Goal: Information Seeking & Learning: Check status

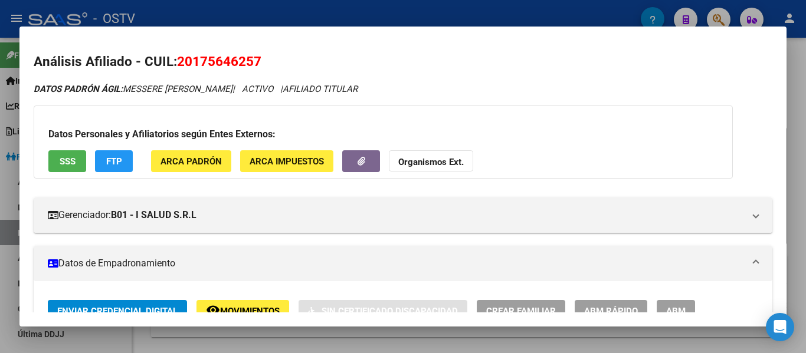
scroll to position [645, 0]
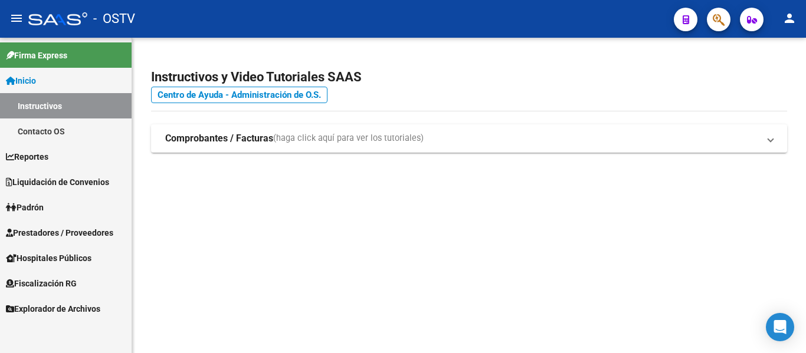
click at [35, 203] on span "Padrón" at bounding box center [25, 207] width 38 height 13
click at [30, 211] on span "Padrón" at bounding box center [25, 207] width 38 height 13
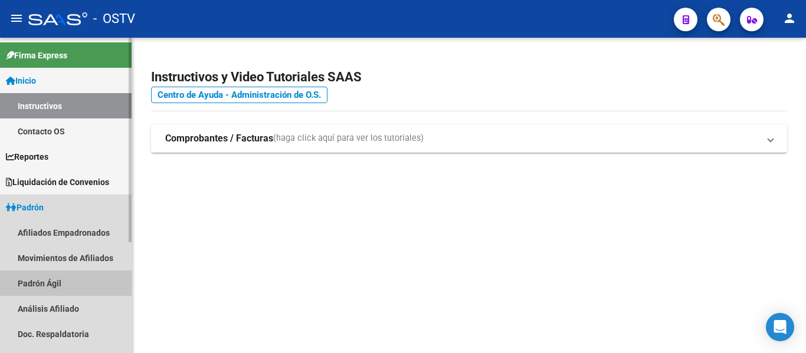
click at [45, 286] on link "Padrón Ágil" at bounding box center [66, 283] width 132 height 25
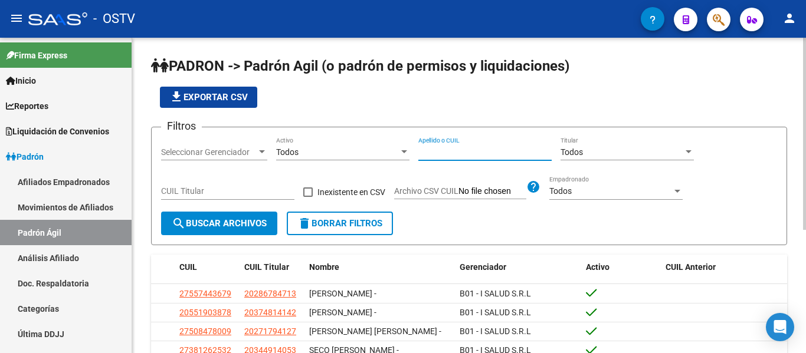
click at [491, 156] on input "Apellido o CUIL" at bounding box center [484, 153] width 133 height 10
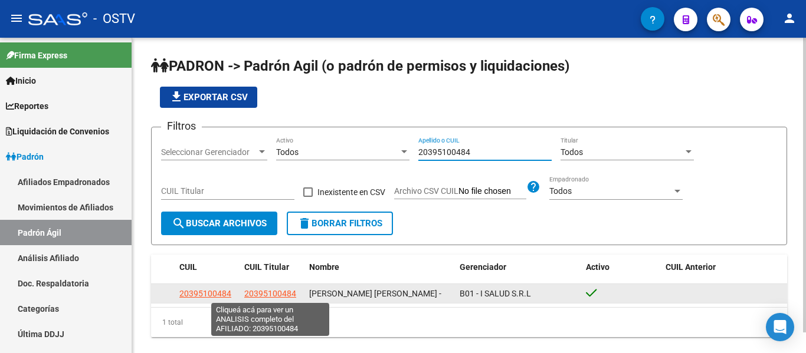
type input "20395100484"
click at [270, 294] on span "20395100484" at bounding box center [270, 293] width 52 height 9
type textarea "20395100484"
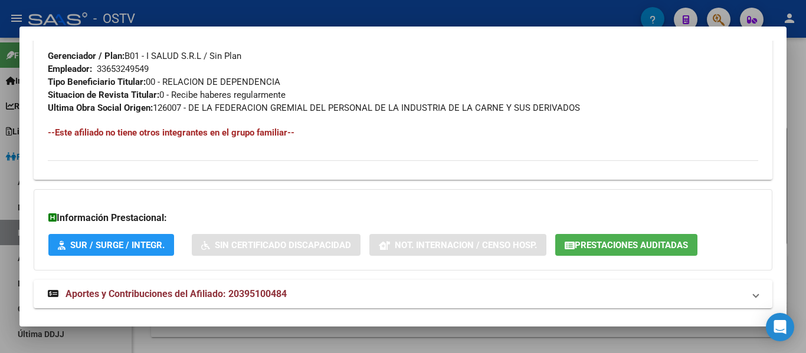
scroll to position [612, 0]
